Goal: Communication & Community: Answer question/provide support

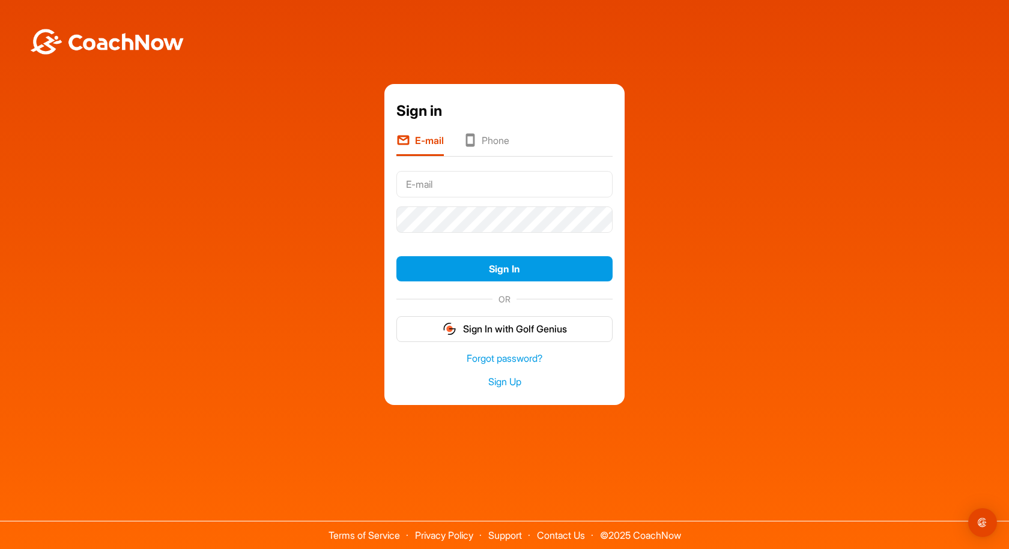
click at [456, 187] on input "text" at bounding box center [504, 184] width 216 height 26
type input "[PERSON_NAME][EMAIL_ADDRESS][DOMAIN_NAME]"
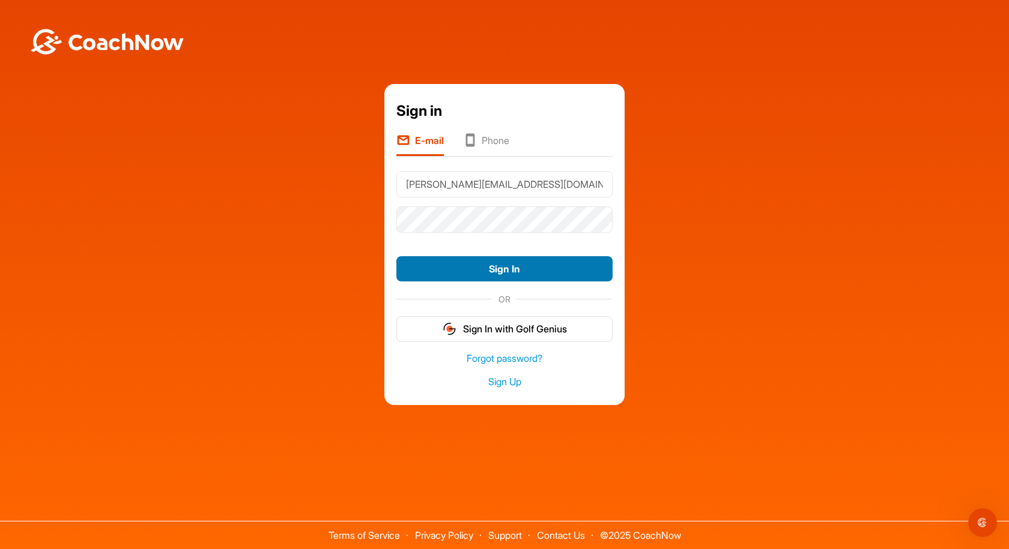
click at [529, 269] on button "Sign In" at bounding box center [504, 269] width 216 height 26
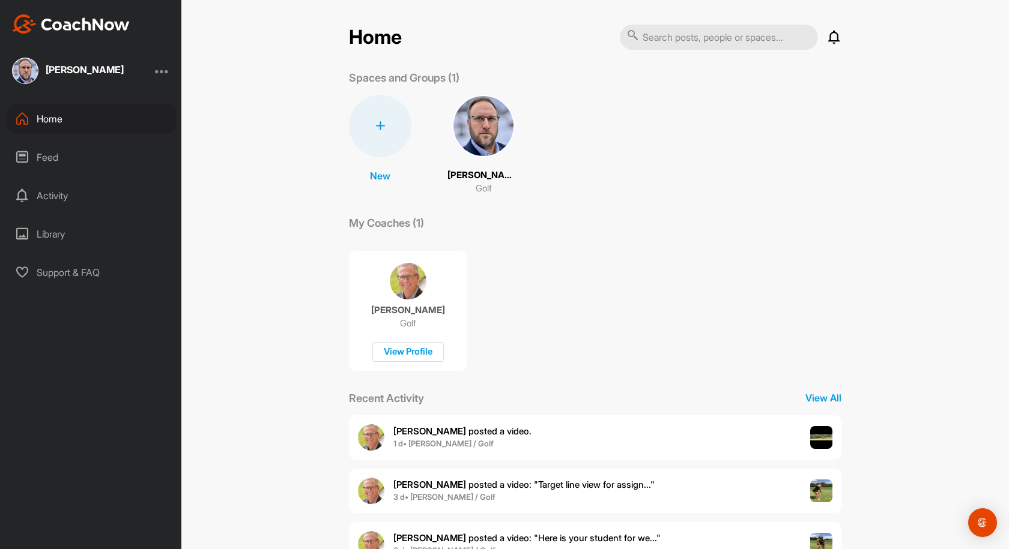
click at [488, 172] on p "[PERSON_NAME]" at bounding box center [483, 176] width 72 height 14
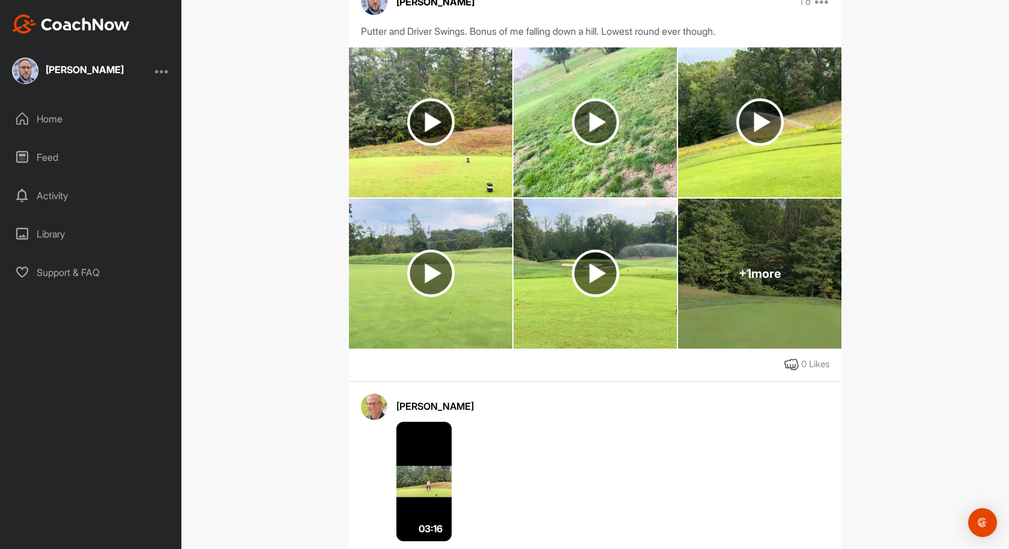
scroll to position [480, 0]
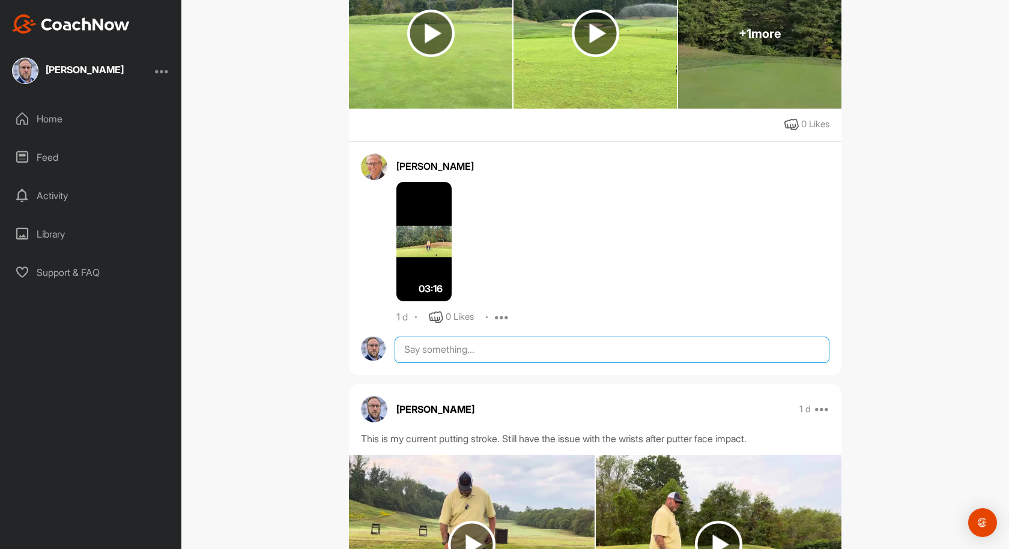
click at [447, 350] on textarea at bounding box center [612, 350] width 435 height 26
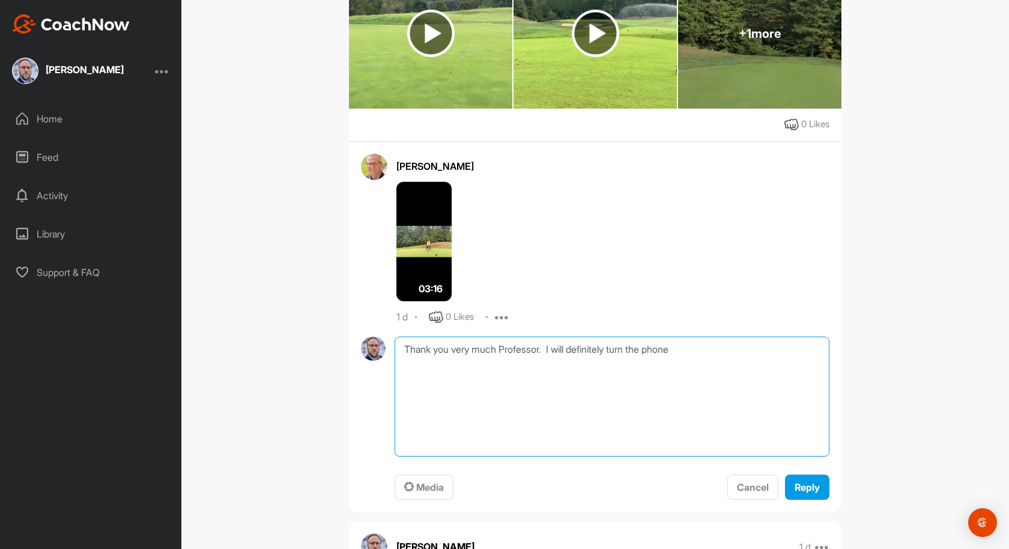
scroll to position [0, 0]
type textarea "Thank you very much Professor. I will definitely turn the phone to portrait and…"
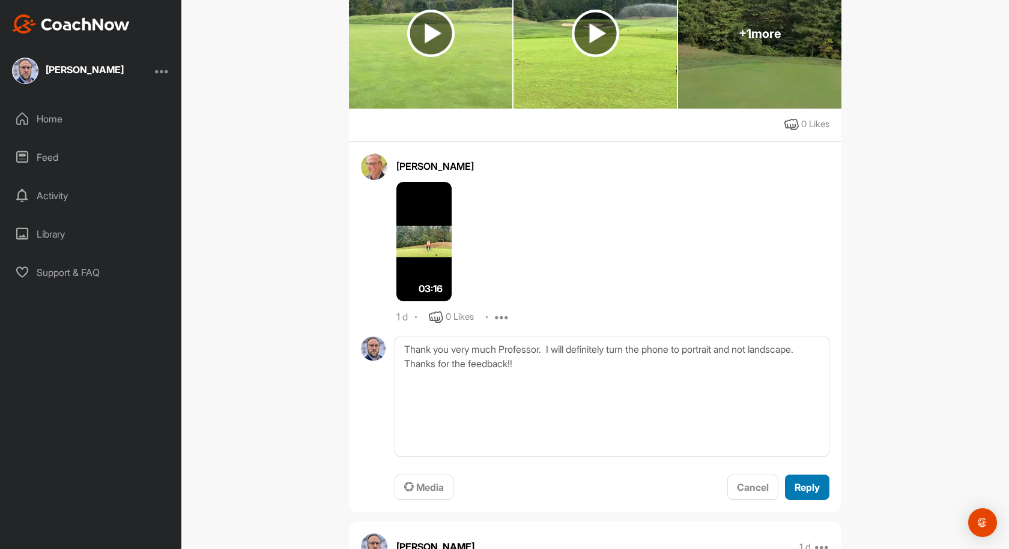
click at [804, 488] on span "Reply" at bounding box center [806, 488] width 25 height 12
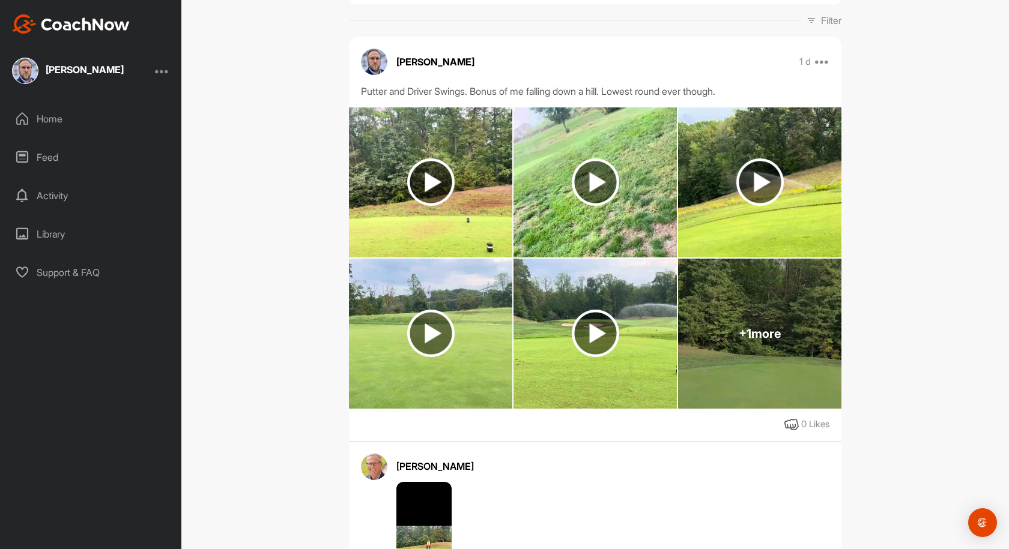
scroll to position [480, 0]
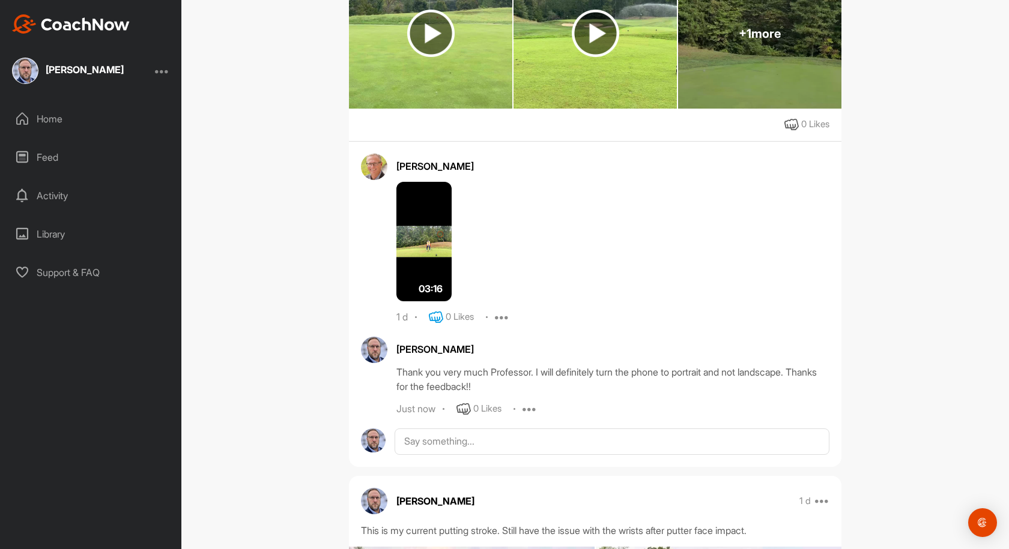
click at [431, 313] on icon at bounding box center [436, 317] width 14 height 14
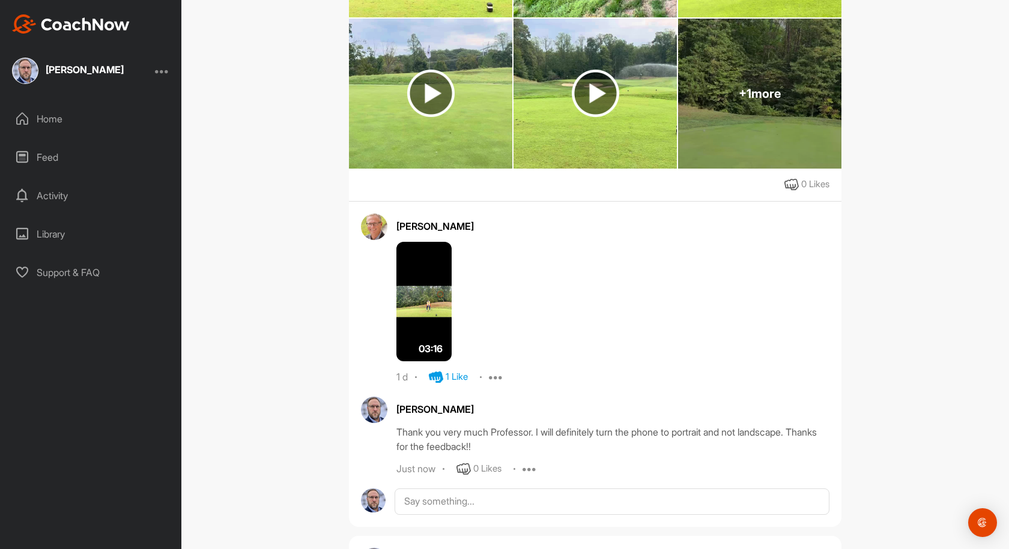
scroll to position [0, 0]
